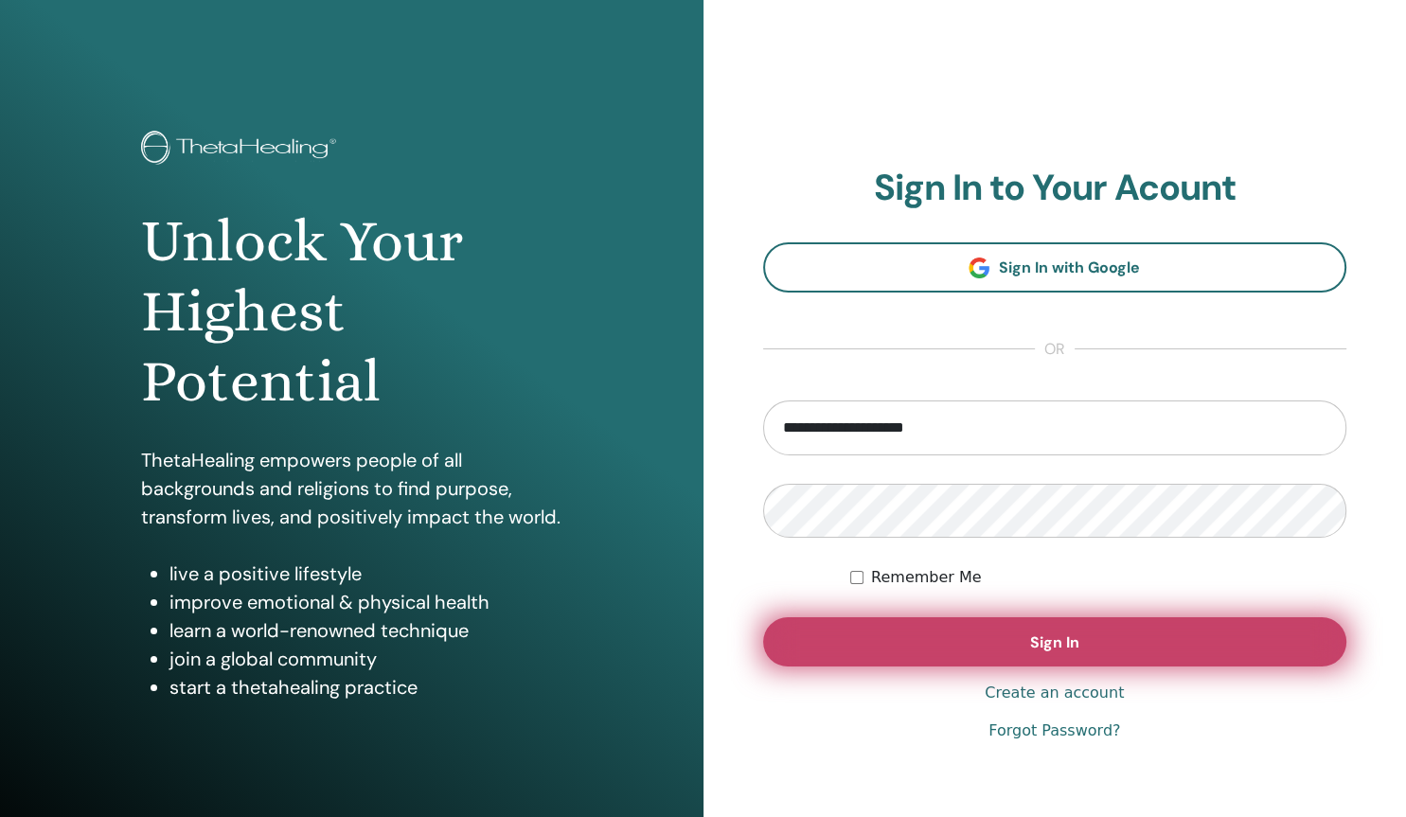
type input "**********"
click at [1017, 653] on button "Sign In" at bounding box center [1055, 641] width 584 height 49
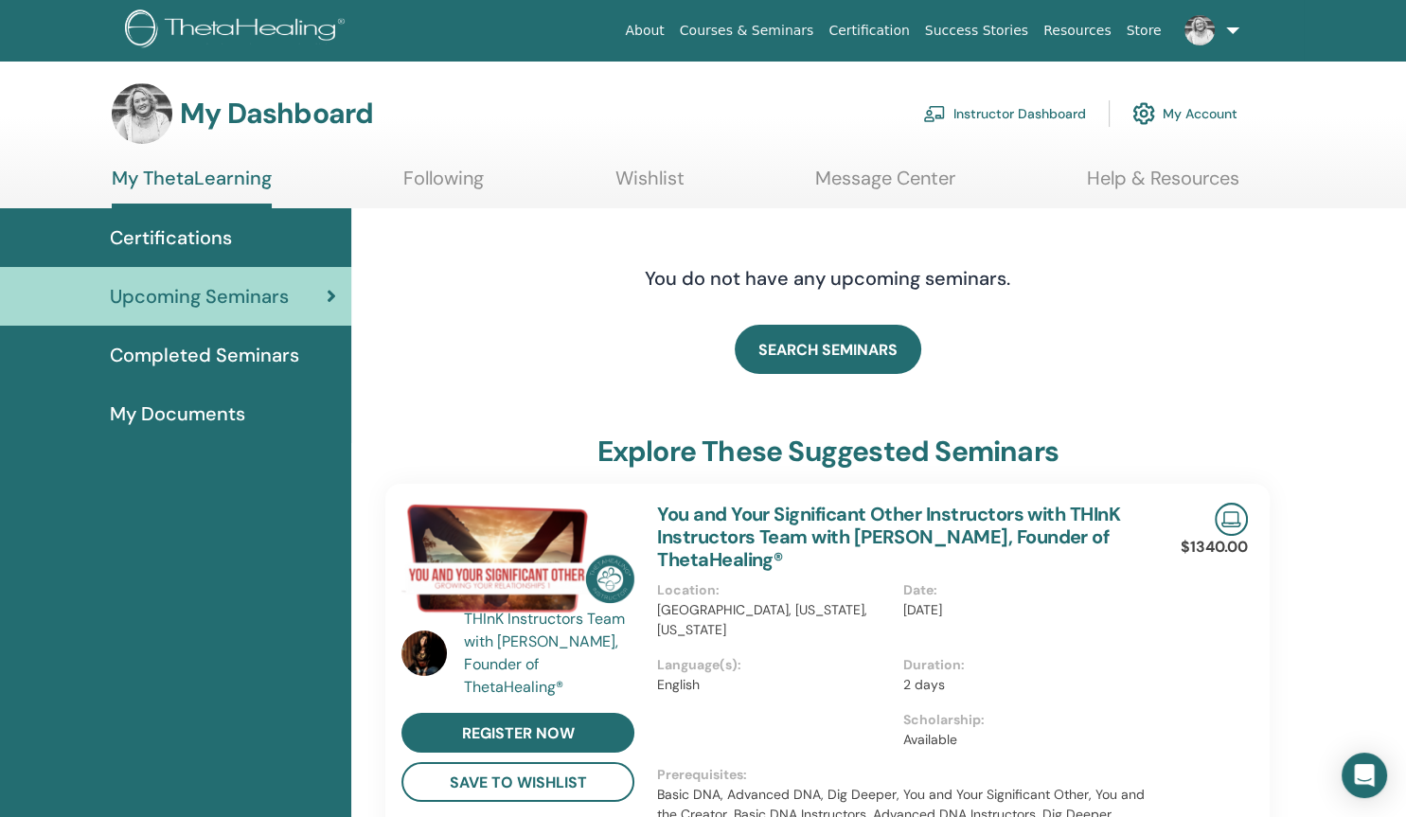
click at [1065, 115] on link "Instructor Dashboard" at bounding box center [1004, 114] width 163 height 42
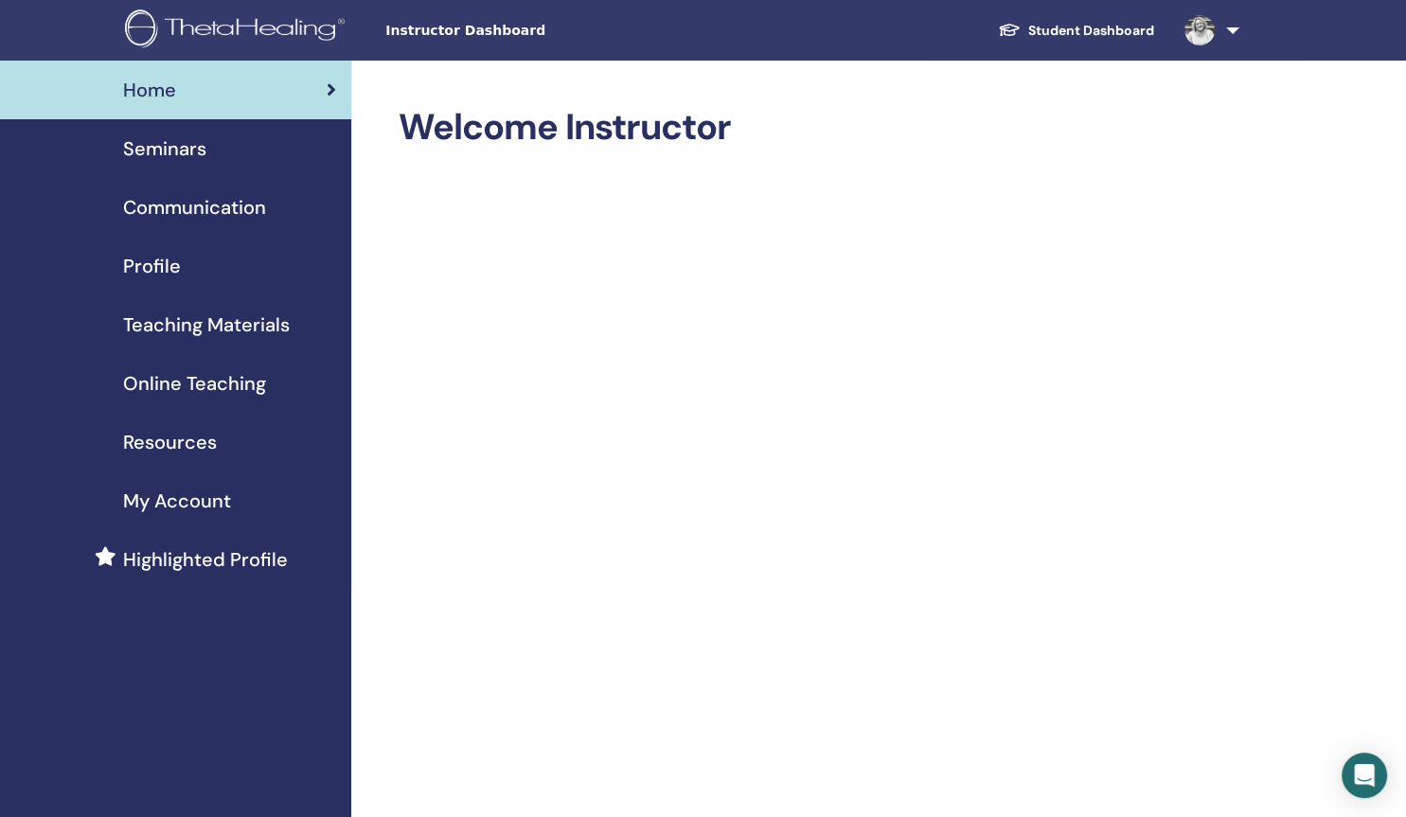
click at [168, 445] on span "Resources" at bounding box center [170, 442] width 94 height 28
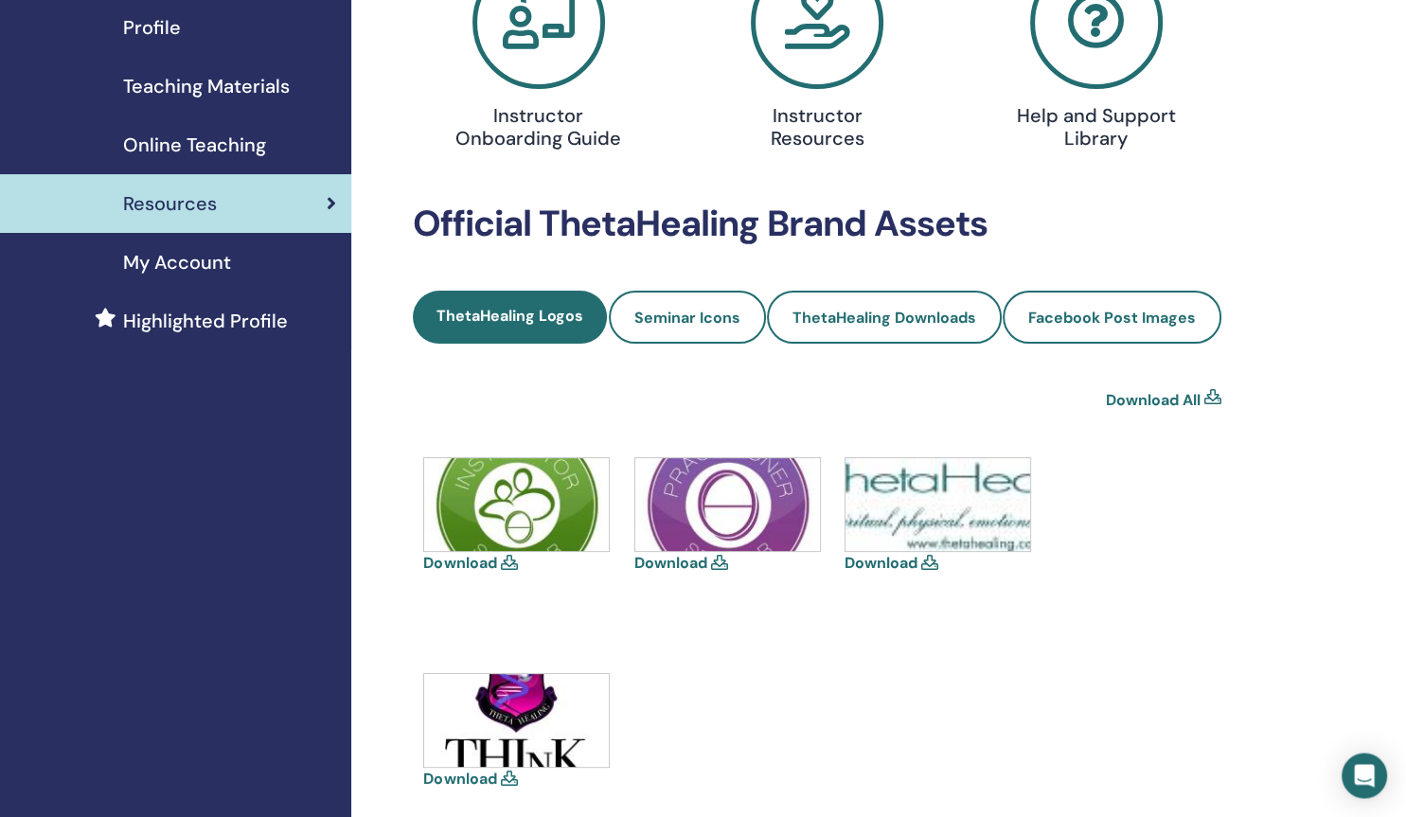
scroll to position [240, 0]
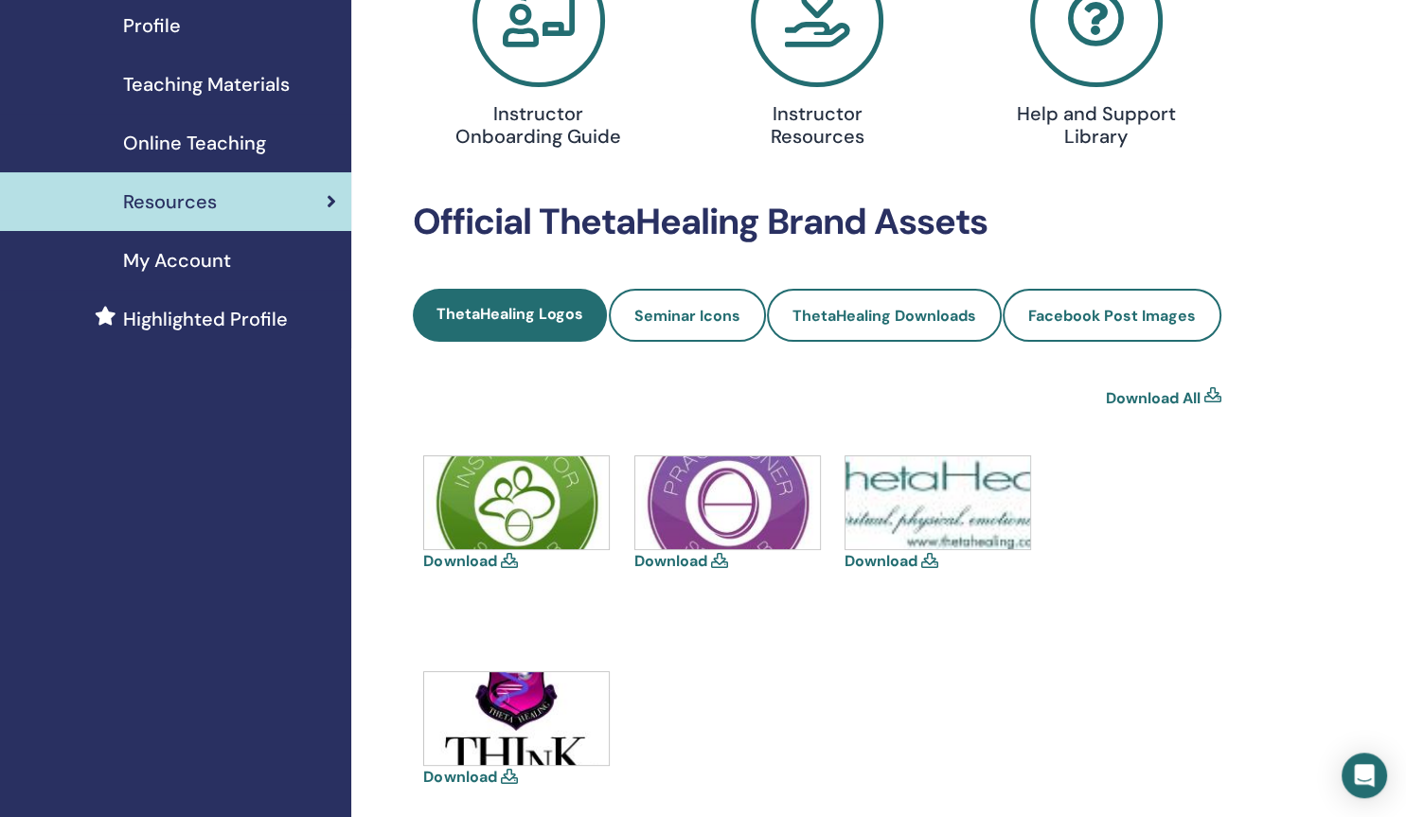
click at [717, 559] on icon at bounding box center [719, 560] width 17 height 15
click at [733, 486] on img at bounding box center [727, 502] width 185 height 93
click at [689, 562] on link "Download" at bounding box center [670, 561] width 73 height 20
click at [476, 559] on link "Download" at bounding box center [459, 561] width 73 height 20
click at [452, 778] on link "Download" at bounding box center [459, 777] width 73 height 20
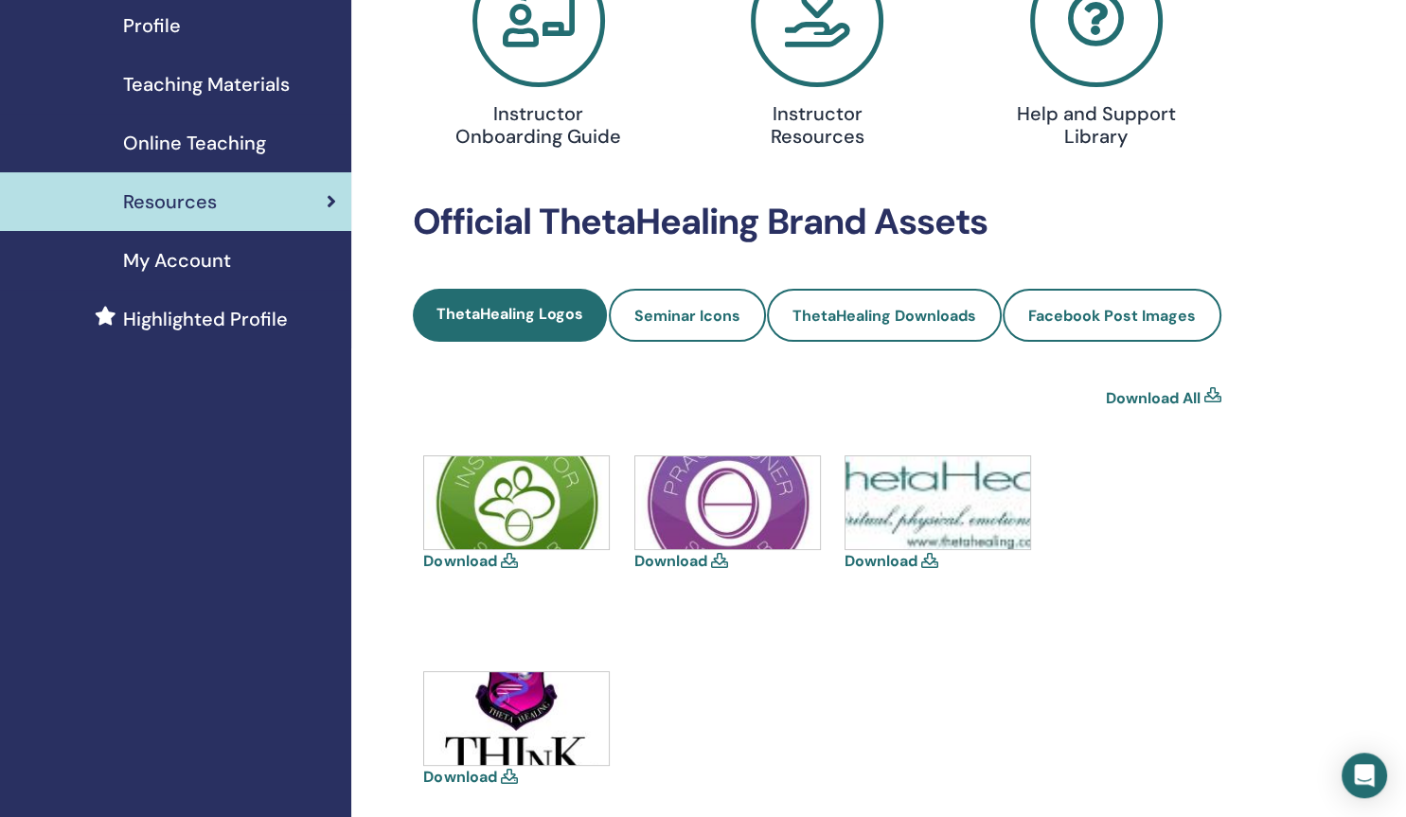
click at [899, 562] on link "Download" at bounding box center [880, 561] width 73 height 20
